Goal: Transaction & Acquisition: Purchase product/service

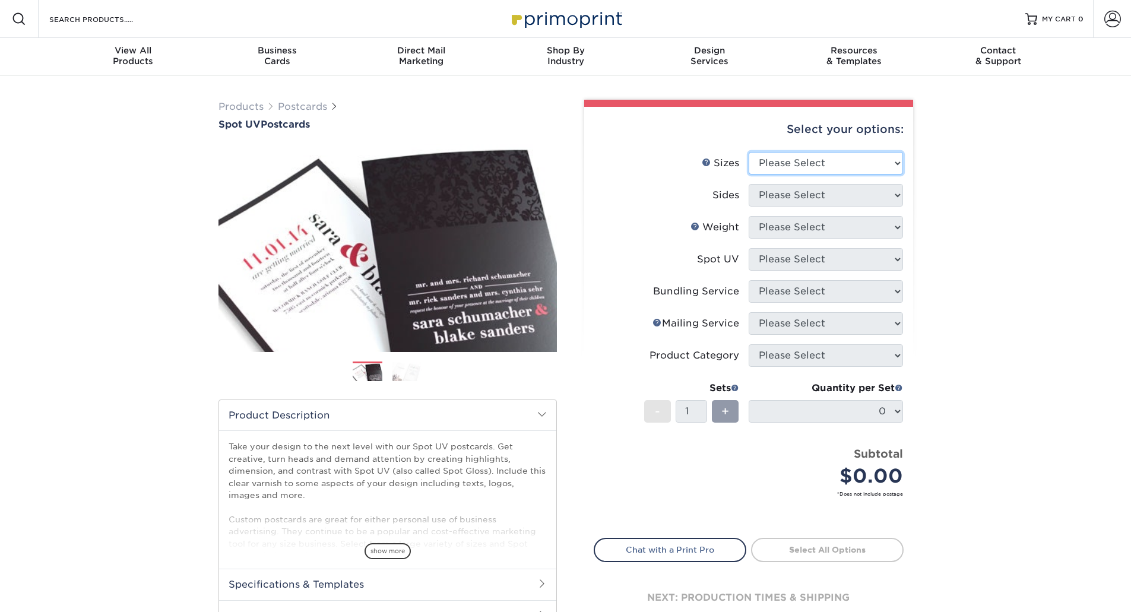
click at [806, 157] on select "Please Select 1.5" x 7" 2" x 6" 2" x 8" 2.12" x 5.5" 2.75" x 4.25" 2.75" x 8.5"…" at bounding box center [826, 163] width 154 height 23
select select "5.00x7.00"
click at [749, 152] on select "Please Select 1.5" x 7" 2" x 6" 2" x 8" 2.12" x 5.5" 2.75" x 4.25" 2.75" x 8.5"…" at bounding box center [826, 163] width 154 height 23
click at [792, 192] on select "Please Select Print Both Sides Print Front Only" at bounding box center [826, 195] width 154 height 23
select select "13abbda7-1d64-4f25-8bb2-c179b224825d"
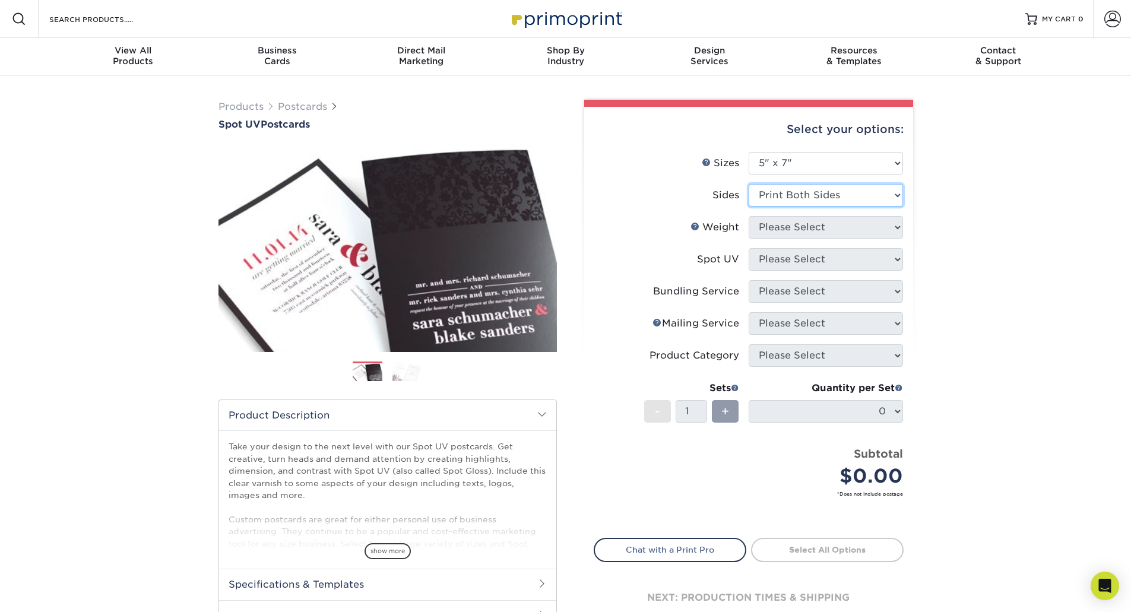
click at [749, 184] on select "Please Select Print Both Sides Print Front Only" at bounding box center [826, 195] width 154 height 23
click at [794, 230] on select "Please Select 16PT" at bounding box center [826, 227] width 154 height 23
select select "16PT"
click at [749, 216] on select "Please Select 16PT" at bounding box center [826, 227] width 154 height 23
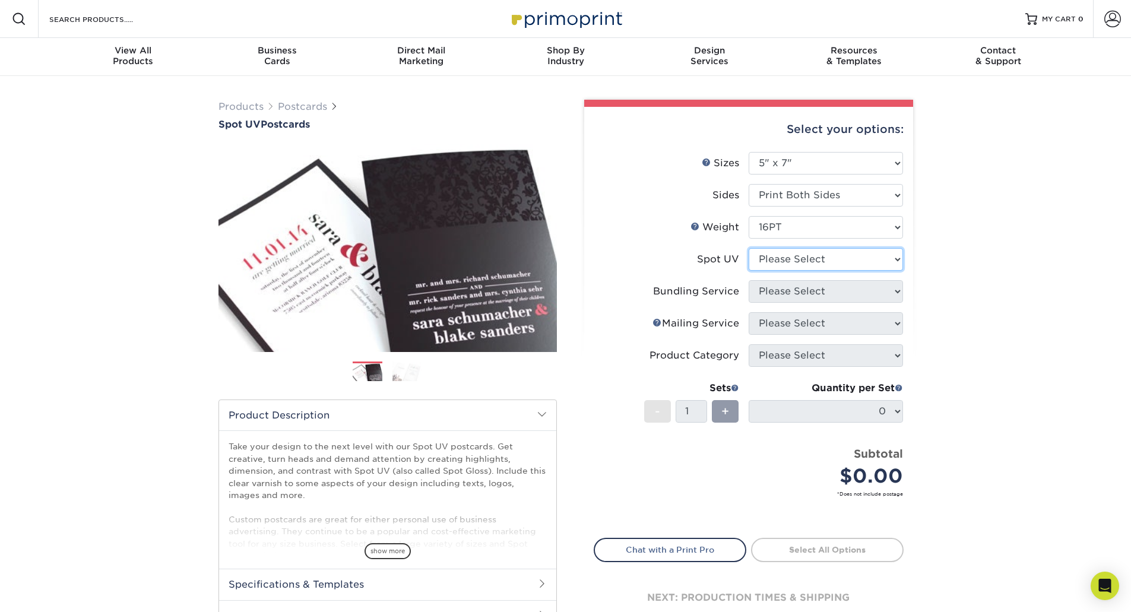
click at [786, 261] on select "Please Select Front and Back (Both Sides) Front Only Back Only" at bounding box center [826, 259] width 154 height 23
select select "0"
click at [749, 248] on select "Please Select Front and Back (Both Sides) Front Only Back Only" at bounding box center [826, 259] width 154 height 23
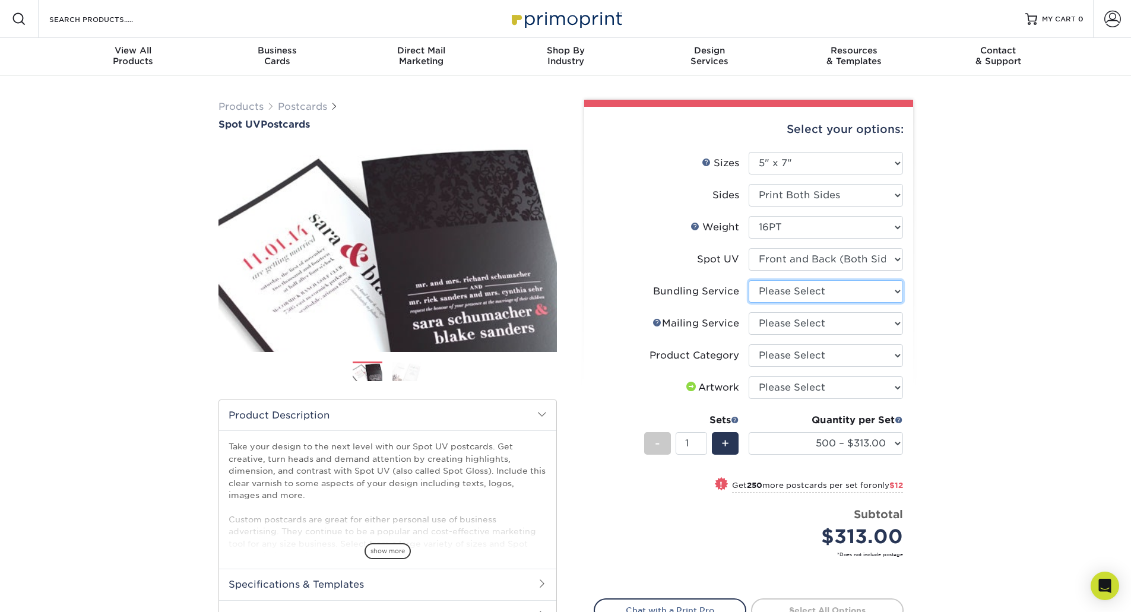
click at [826, 293] on select "Please Select No Bundling Services Yes, Bundles of 50 (+2 Days) Yes, Bundles of…" at bounding box center [826, 291] width 154 height 23
select select "5d566e05-ffea-4705-a23f-95bd227f1370"
click at [749, 280] on select "Please Select No Bundling Services Yes, Bundles of 50 (+2 Days) Yes, Bundles of…" at bounding box center [826, 291] width 154 height 23
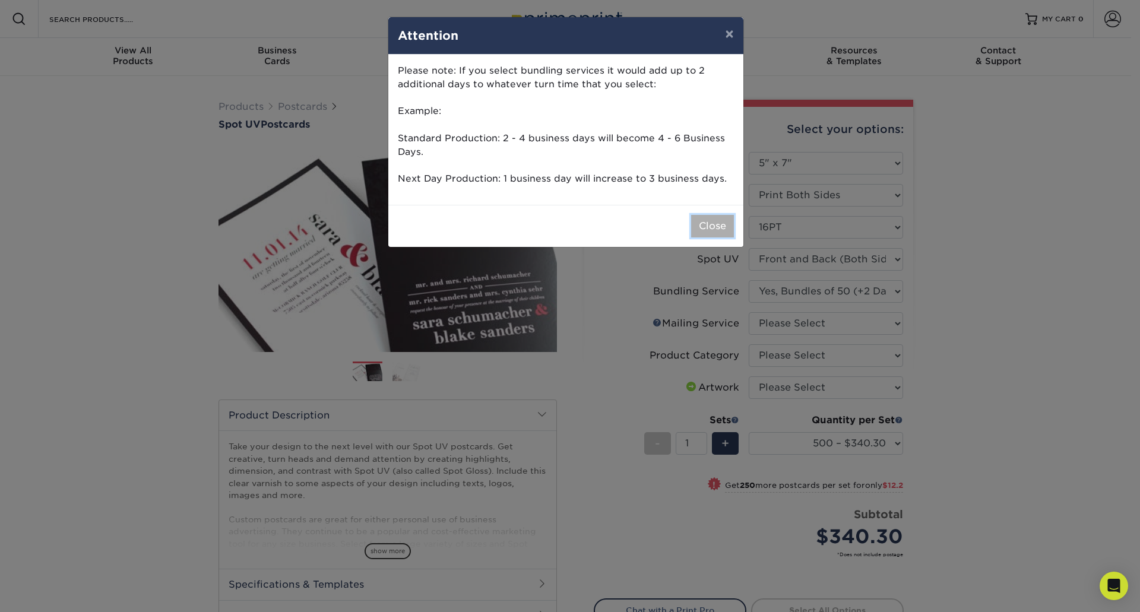
click at [716, 224] on button "Close" at bounding box center [712, 226] width 43 height 23
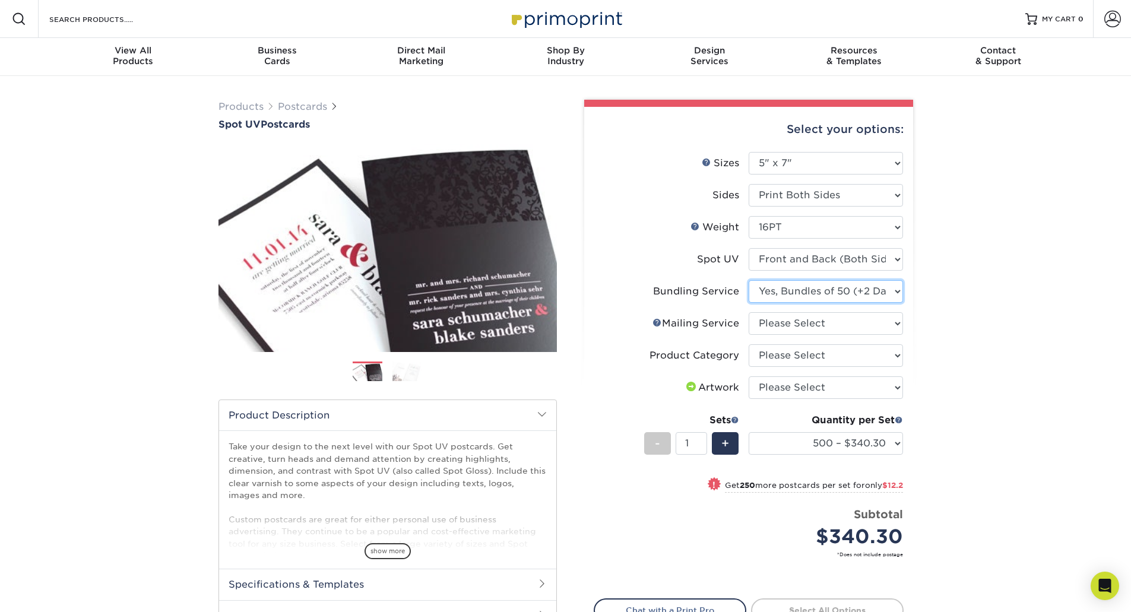
click at [845, 290] on select "Please Select No Bundling Services Yes, Bundles of 50 (+2 Days) Yes, Bundles of…" at bounding box center [826, 291] width 154 height 23
click at [842, 325] on select "Please Select No Direct Mailing Service No, I will mail/stamp/imprint Direct Ma…" at bounding box center [826, 323] width 154 height 23
select select "3e5e9bdd-d78a-4c28-a41d-fe1407925ca6"
click at [749, 312] on select "Please Select No Direct Mailing Service No, I will mail/stamp/imprint Direct Ma…" at bounding box center [826, 323] width 154 height 23
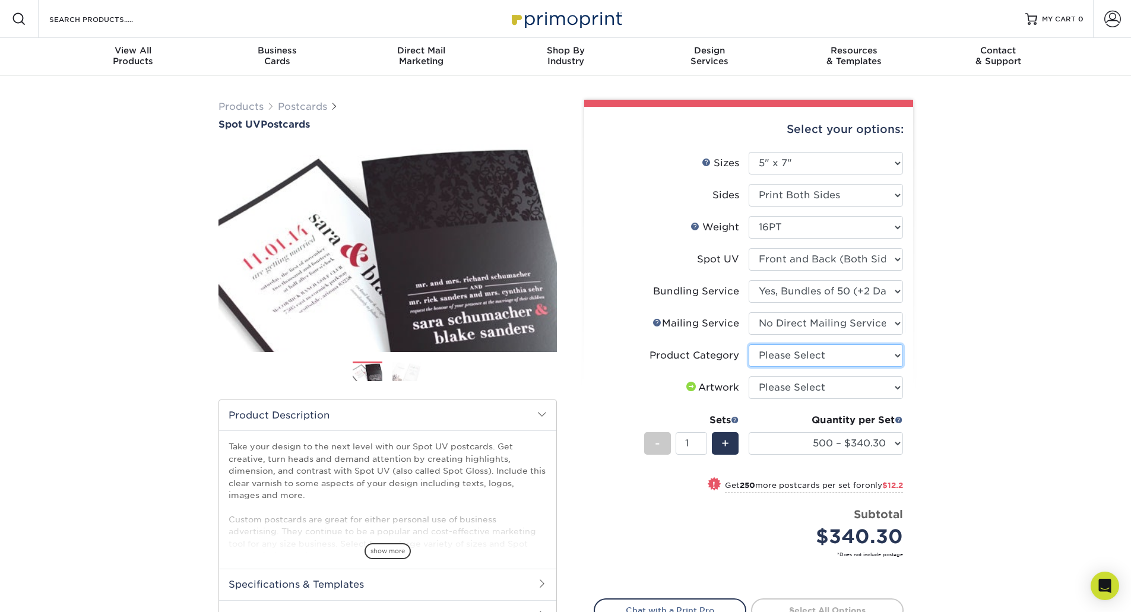
click at [818, 355] on select "Please Select Postcards" at bounding box center [826, 355] width 154 height 23
select select "9b7272e0-d6c8-4c3c-8e97-d3a1bcdab858"
click at [749, 344] on select "Please Select Postcards" at bounding box center [826, 355] width 154 height 23
click at [811, 387] on select "Please Select I will upload files I need a design - $150" at bounding box center [826, 388] width 154 height 23
select select "upload"
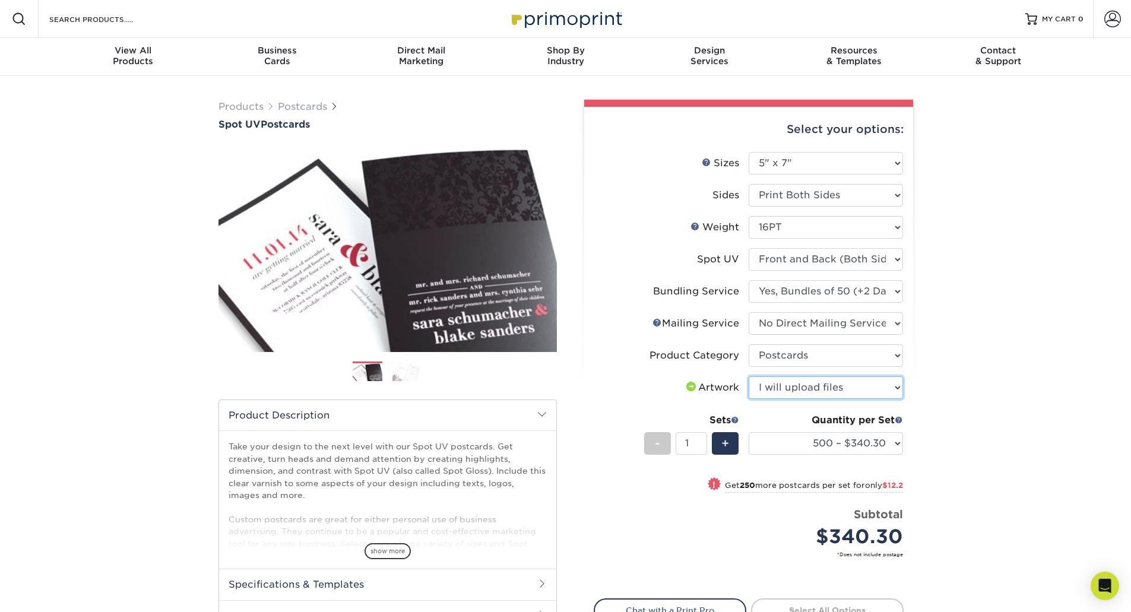
click at [749, 377] on select "Please Select I will upload files I need a design - $150" at bounding box center [826, 388] width 154 height 23
click at [1003, 388] on div "Products Postcards Spot UV Postcards Next" at bounding box center [565, 406] width 1131 height 661
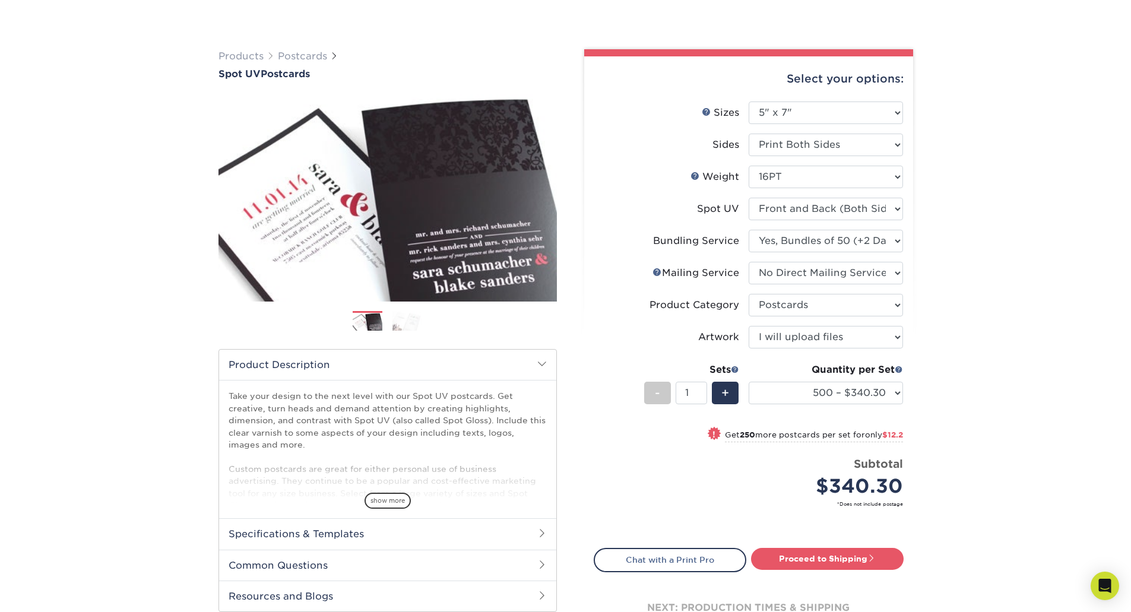
scroll to position [119, 0]
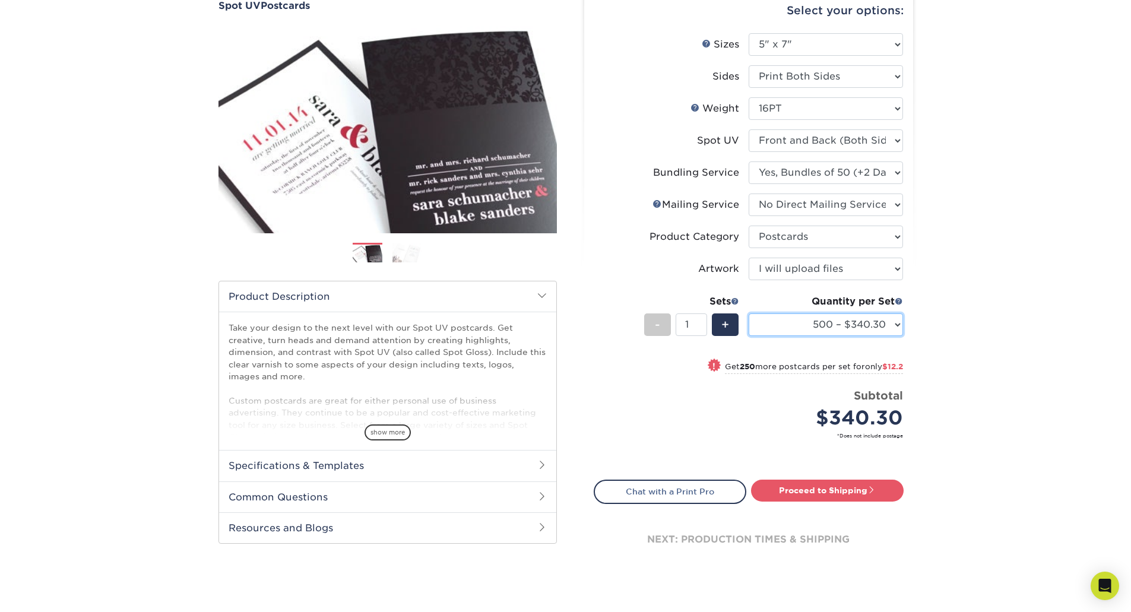
click at [874, 327] on select "500 – $340.30 750 – $352.50 1000 – $365.90 1500 – $438.75 2000 – $561.50 2500 –…" at bounding box center [826, 325] width 154 height 23
click at [749, 314] on select "500 – $340.30 750 – $352.50 1000 – $365.90 1500 – $438.75 2000 – $561.50 2500 –…" at bounding box center [826, 325] width 154 height 23
click at [956, 328] on div "Products Postcards Spot UV Postcards Next" at bounding box center [565, 287] width 1131 height 661
click at [883, 363] on span "$44.5" at bounding box center [891, 366] width 23 height 9
select select "3000 – $742.50"
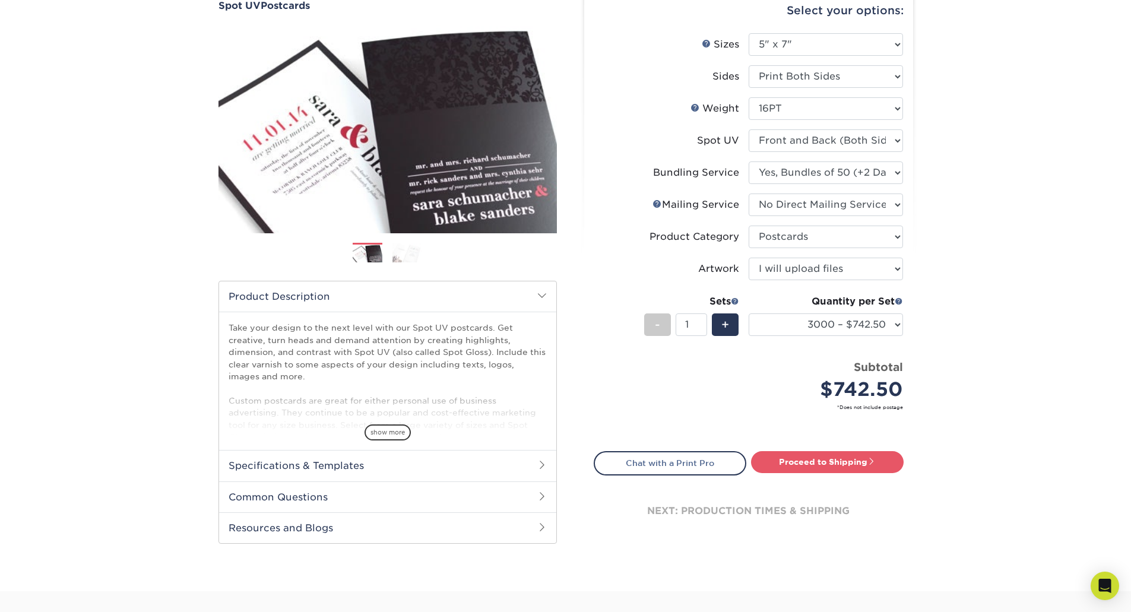
click at [951, 342] on div "Products Postcards Spot UV Postcards Next" at bounding box center [565, 274] width 1131 height 634
click at [838, 465] on link "Proceed to Shipping" at bounding box center [827, 461] width 153 height 21
type input "Set 1"
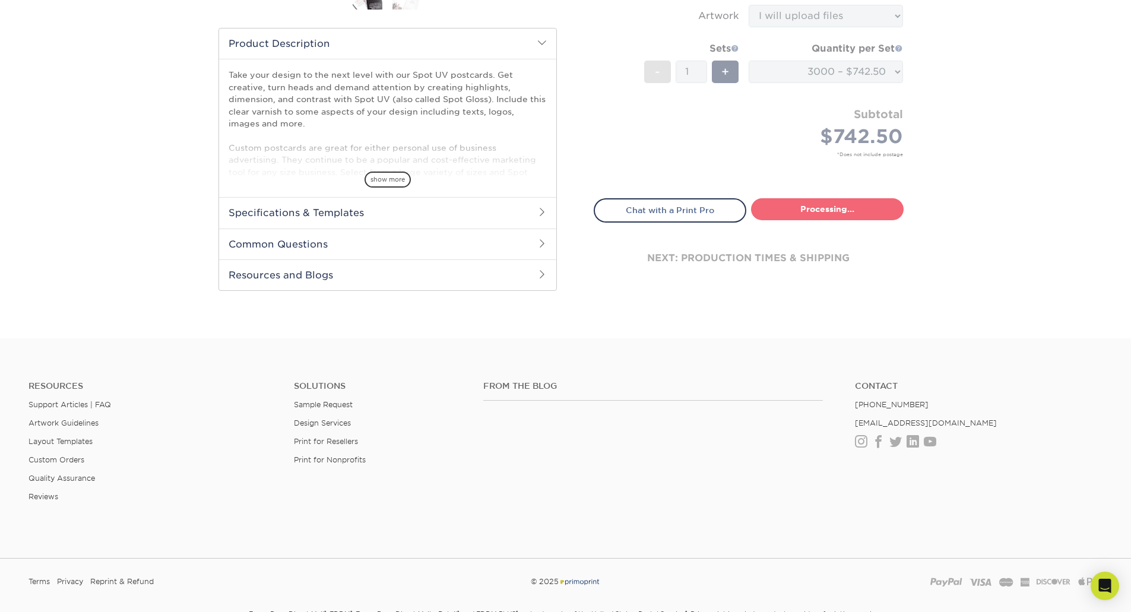
select select "423a14a5-bf83-4056-a7f2-65752900b0a0"
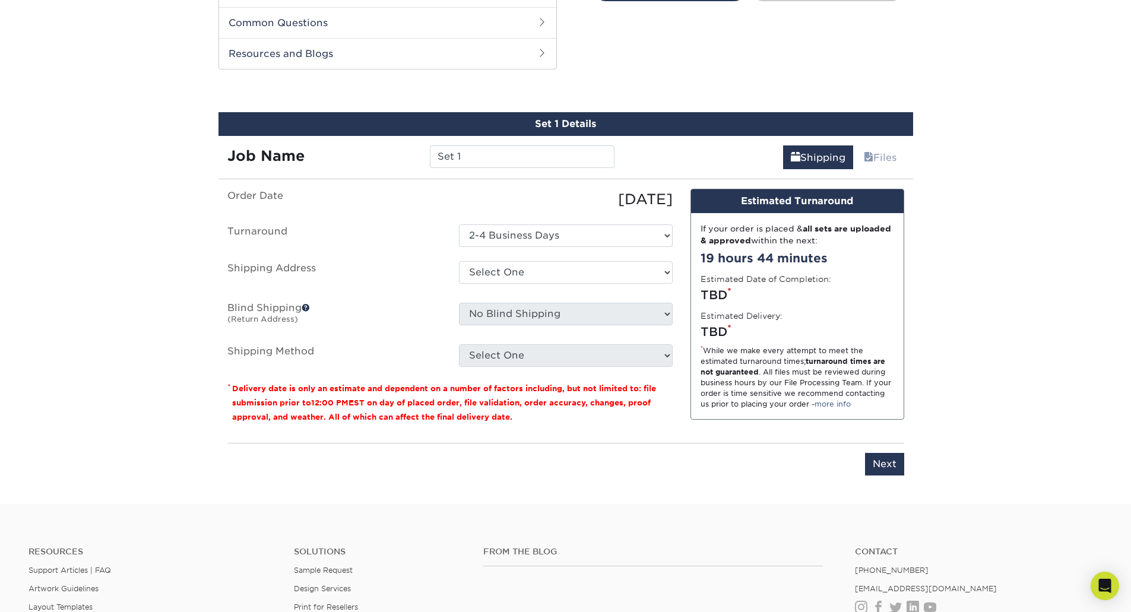
scroll to position [605, 0]
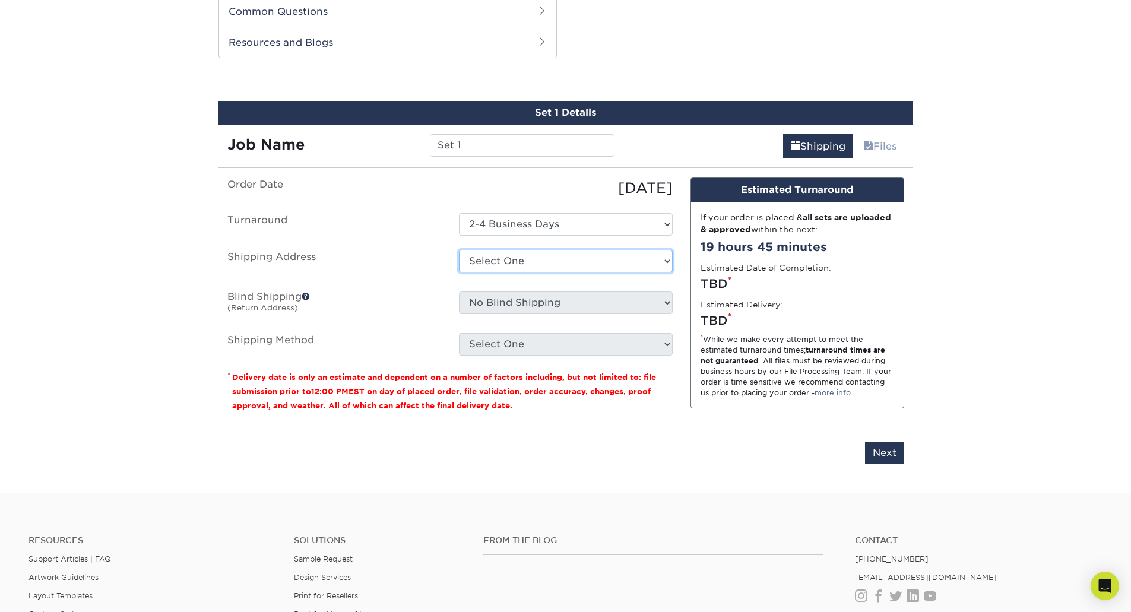
click at [501, 264] on select "Select One + Add New Address - Login" at bounding box center [566, 261] width 214 height 23
click at [368, 227] on label "Turnaround" at bounding box center [335, 224] width 232 height 23
